Goal: Transaction & Acquisition: Purchase product/service

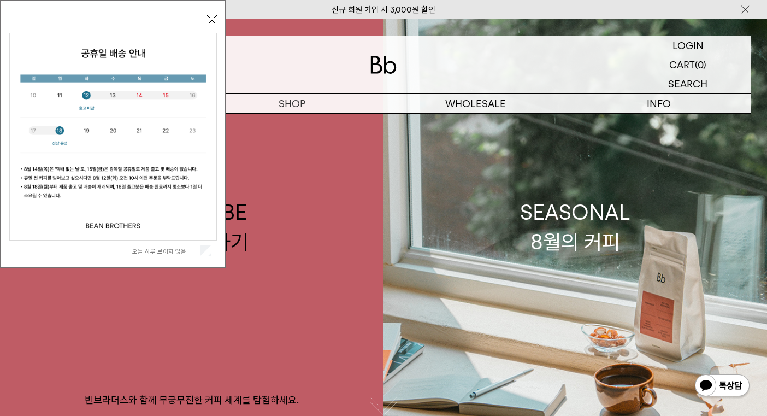
click at [210, 22] on button "닫기" at bounding box center [212, 20] width 10 height 10
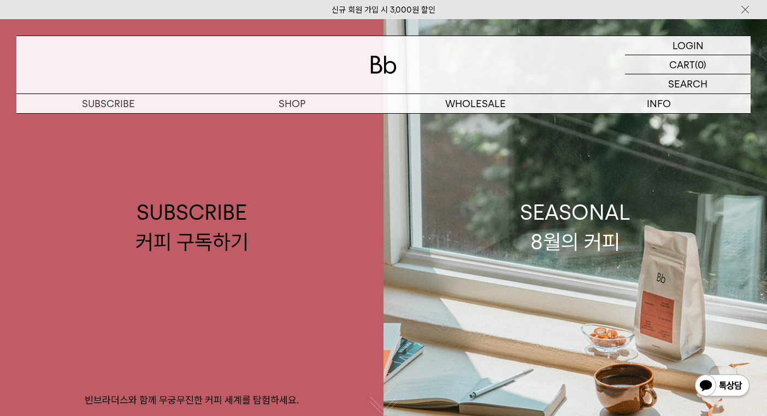
click at [0, 0] on p "숍" at bounding box center [0, 0] width 0 height 0
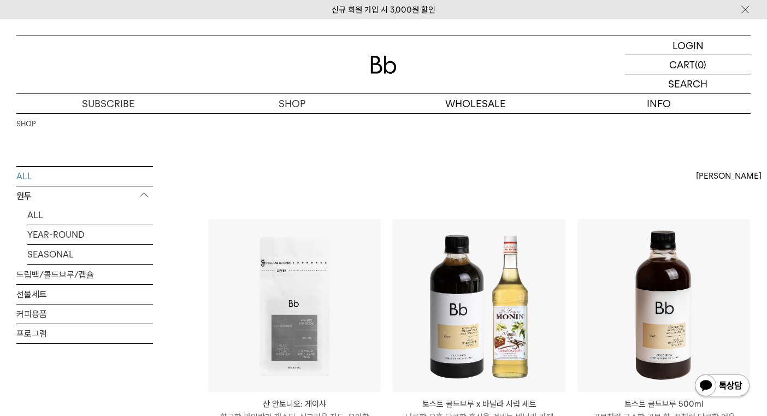
click at [0, 0] on p "숍" at bounding box center [0, 0] width 0 height 0
click at [128, 279] on link "드립백/콜드브루/캡슐" at bounding box center [84, 274] width 137 height 19
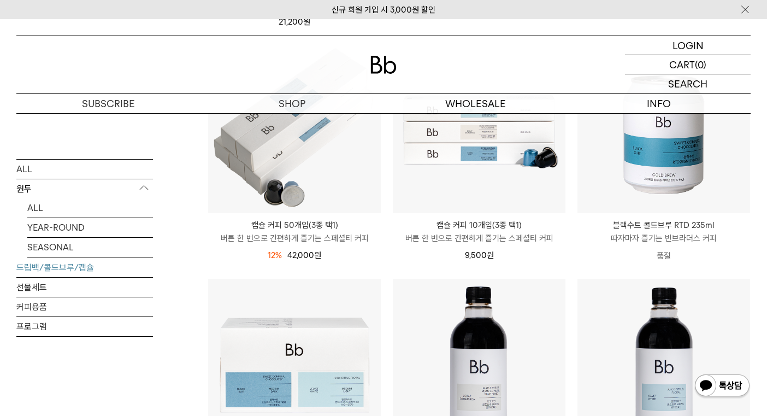
scroll to position [430, 0]
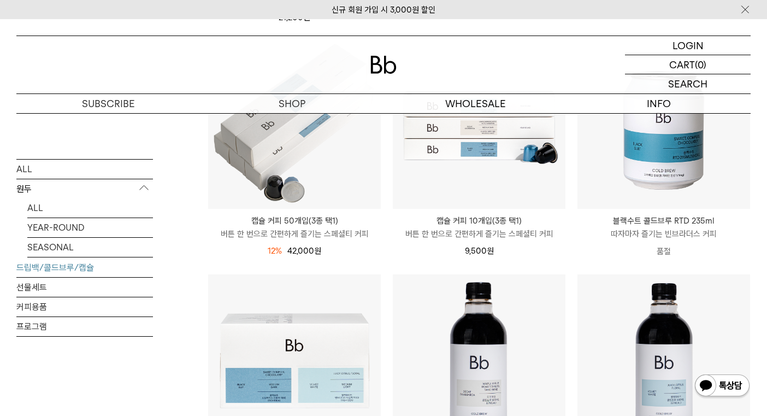
click at [0, 0] on img at bounding box center [0, 0] width 0 height 0
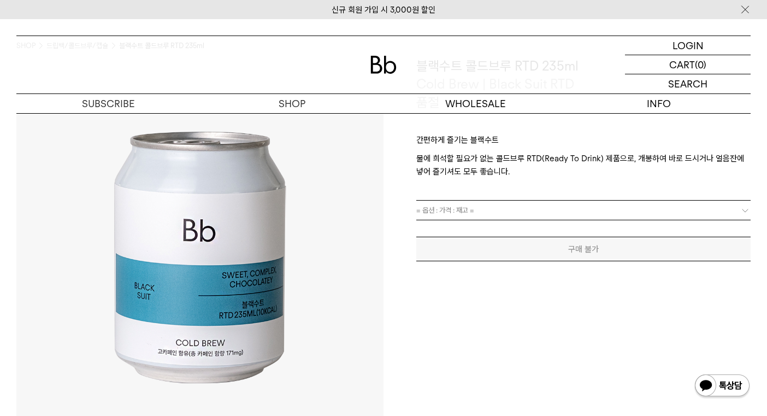
scroll to position [77, 0]
